Goal: Task Accomplishment & Management: Use online tool/utility

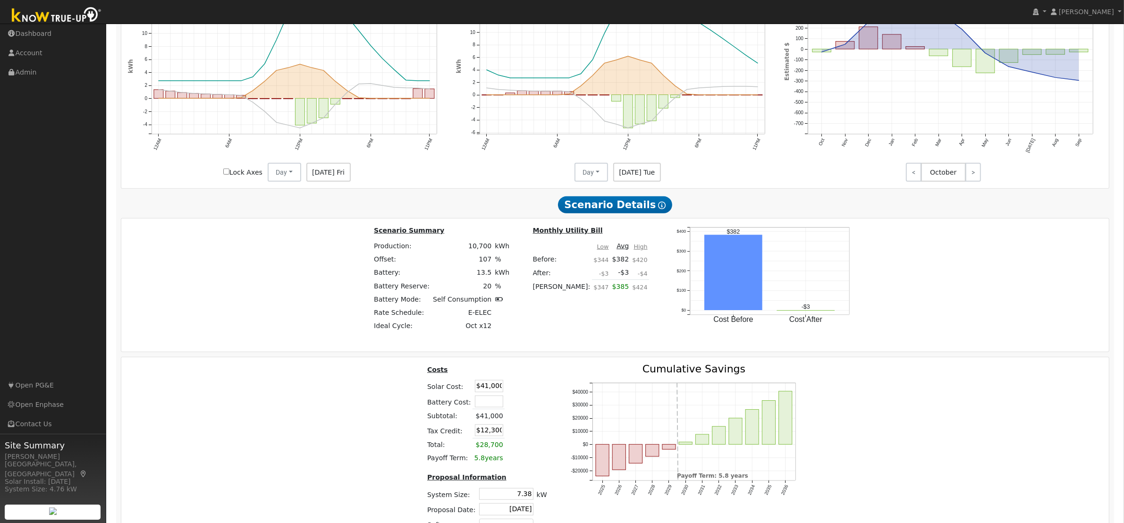
scroll to position [708, 0]
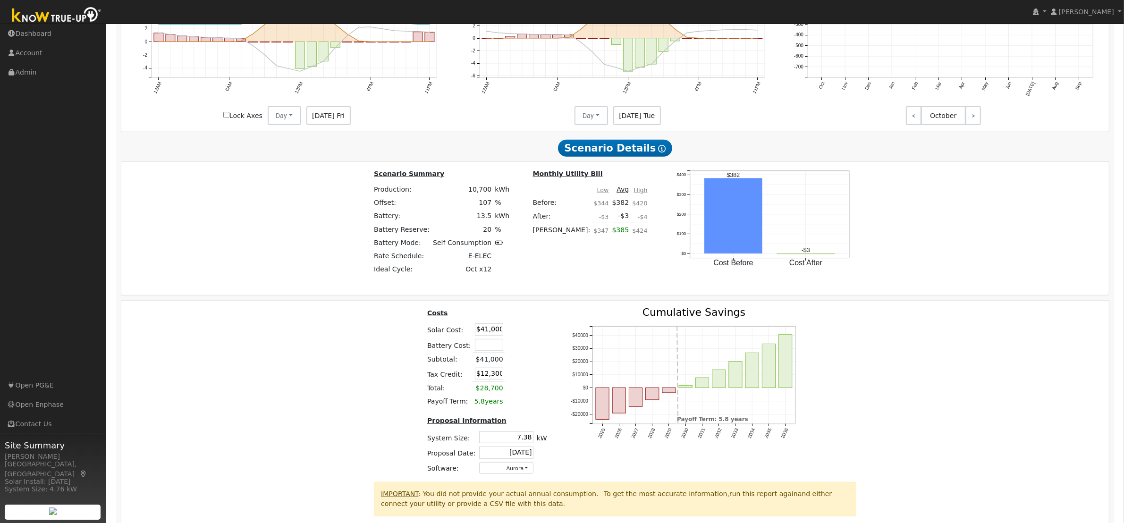
click at [492, 335] on input "$41,000" at bounding box center [489, 329] width 28 height 12
type input "$23,000"
type input "$6,900"
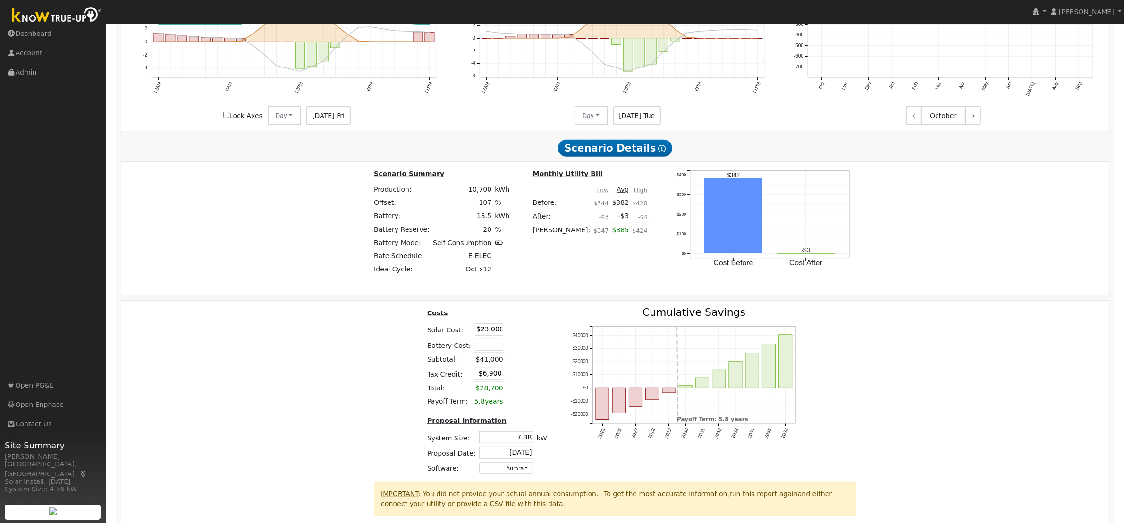
click at [487, 351] on input "text" at bounding box center [489, 345] width 28 height 12
type input "$18,000"
type input "$12,300"
click at [516, 353] on td at bounding box center [516, 345] width 22 height 16
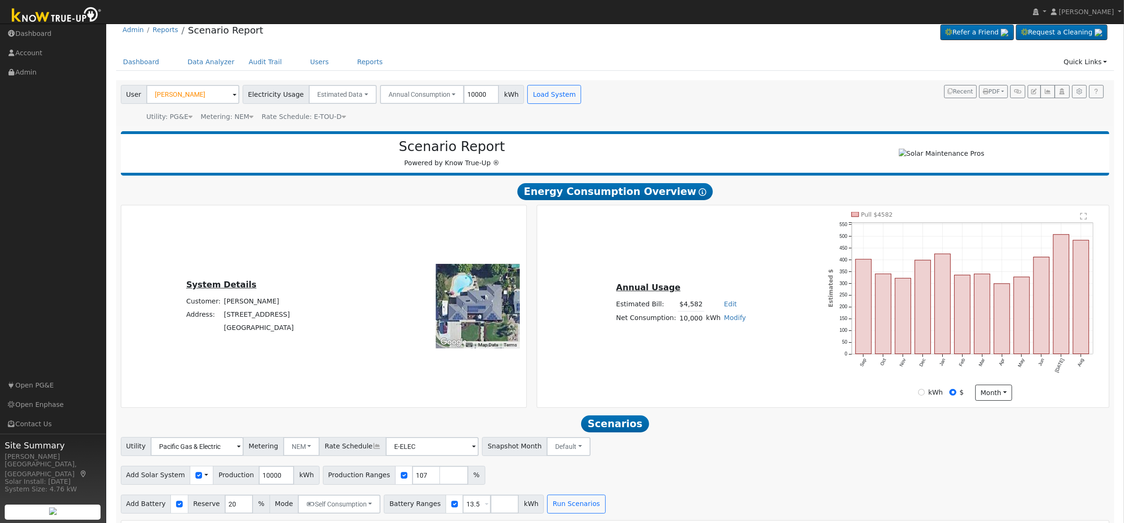
scroll to position [0, 0]
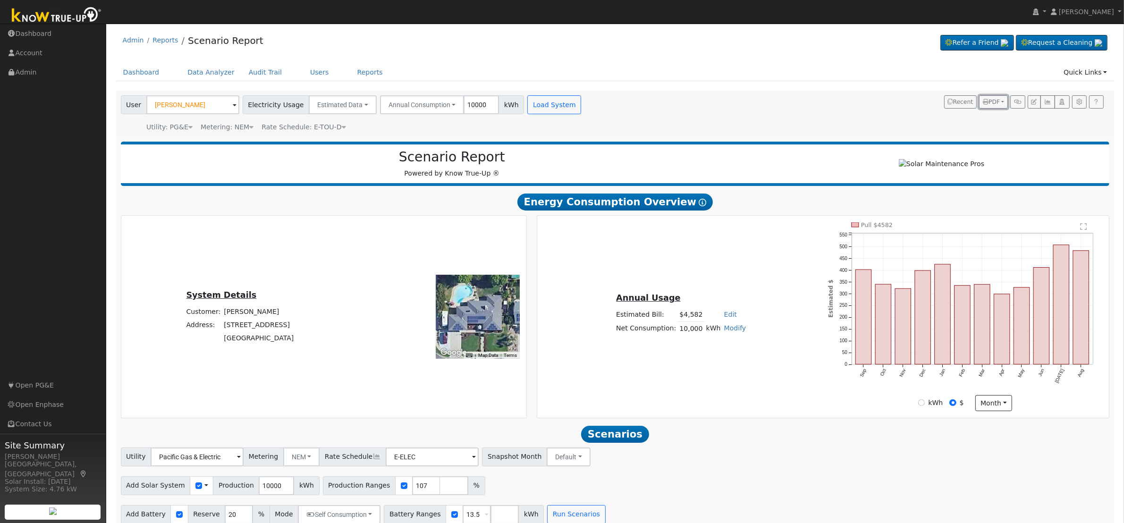
click at [999, 104] on button "PDF" at bounding box center [993, 101] width 29 height 13
click at [978, 166] on link "Both" at bounding box center [969, 161] width 77 height 13
